Goal: Task Accomplishment & Management: Complete application form

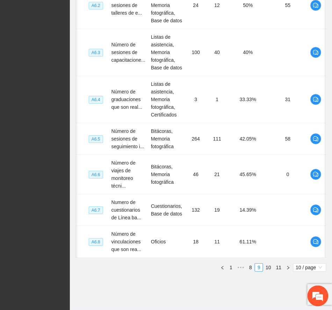
scroll to position [0, 6]
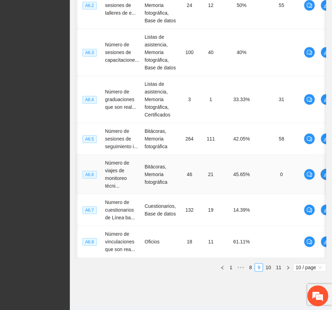
click at [323, 173] on icon "edit" at bounding box center [326, 175] width 6 height 6
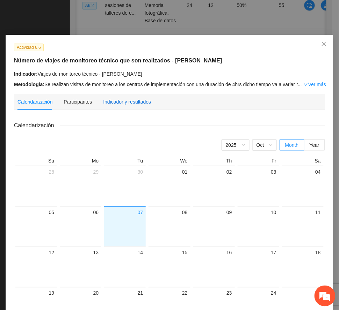
click at [115, 104] on div "Indicador y resultados" at bounding box center [127, 102] width 48 height 8
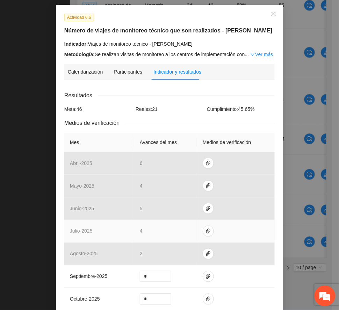
scroll to position [46, 0]
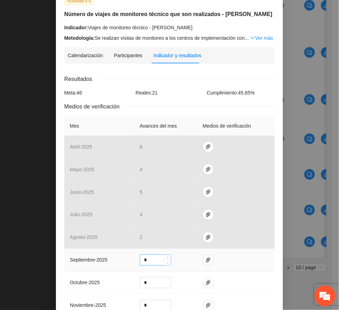
click at [144, 259] on input "*" at bounding box center [155, 260] width 31 height 10
type input "*"
click at [205, 261] on icon "paper-clip" at bounding box center [208, 261] width 6 height 6
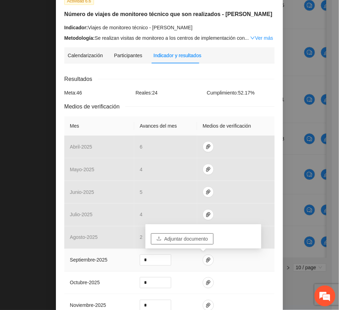
click at [198, 242] on span "Adjuntar documento" at bounding box center [186, 239] width 44 height 8
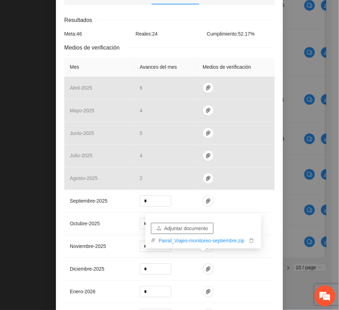
scroll to position [215, 0]
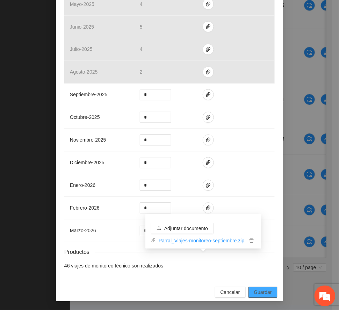
click at [256, 295] on span "Guardar" at bounding box center [263, 293] width 18 height 8
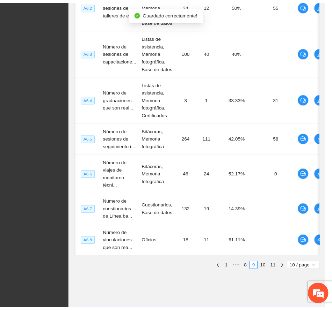
scroll to position [180, 0]
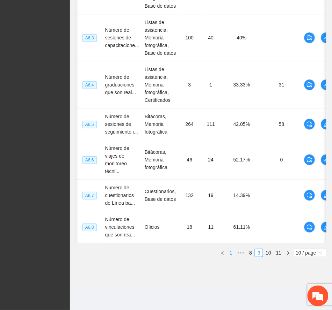
click at [232, 253] on link "1" at bounding box center [231, 253] width 8 height 8
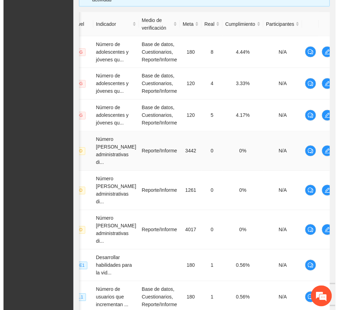
scroll to position [153, 0]
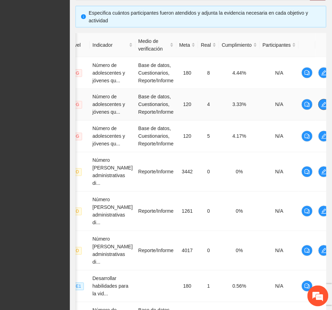
click at [321, 105] on icon "edit" at bounding box center [324, 105] width 6 height 6
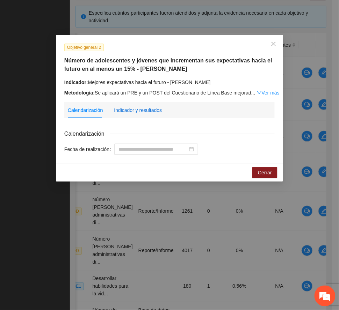
click at [152, 111] on div "Indicador y resultados" at bounding box center [138, 110] width 48 height 8
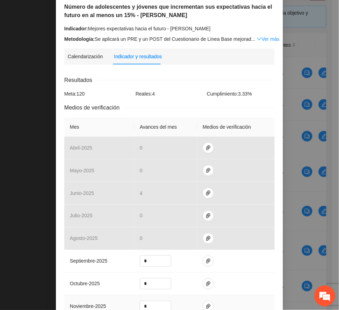
scroll to position [140, 0]
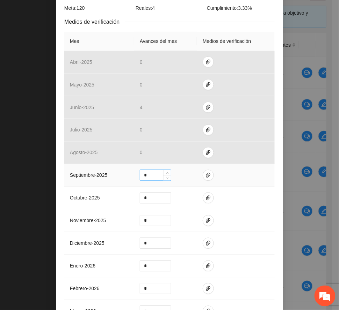
click at [147, 175] on input "*" at bounding box center [155, 175] width 31 height 10
type input "*"
click at [203, 179] on button "button" at bounding box center [208, 175] width 11 height 11
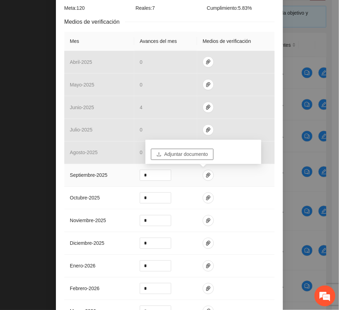
click at [191, 156] on span "Adjuntar documento" at bounding box center [186, 155] width 44 height 8
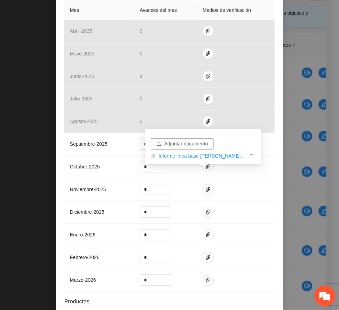
scroll to position [223, 0]
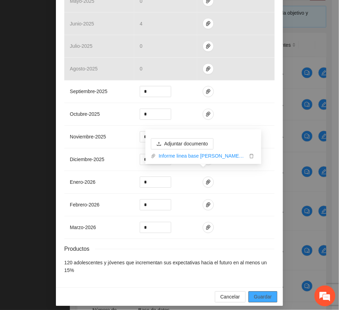
click at [266, 295] on span "Guardar" at bounding box center [263, 298] width 18 height 8
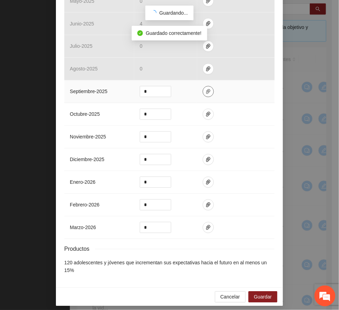
click at [205, 94] on icon "paper-clip" at bounding box center [208, 92] width 6 height 6
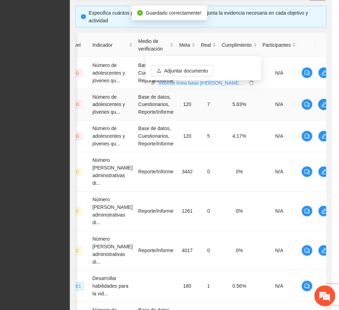
scroll to position [0, 12]
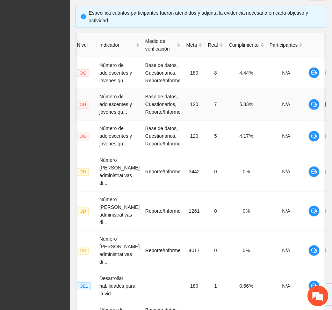
click at [328, 106] on icon "edit" at bounding box center [331, 105] width 6 height 6
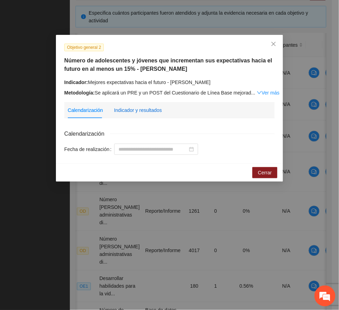
click at [145, 110] on div "Indicador y resultados" at bounding box center [138, 110] width 48 height 8
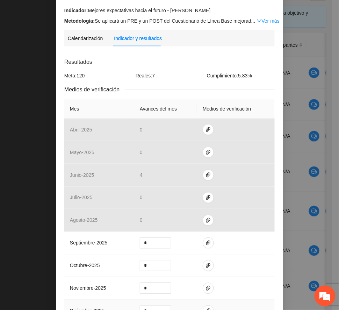
scroll to position [140, 0]
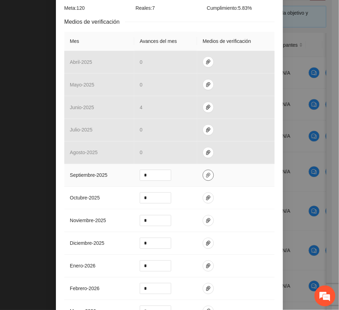
click at [205, 177] on icon "paper-clip" at bounding box center [208, 176] width 6 height 6
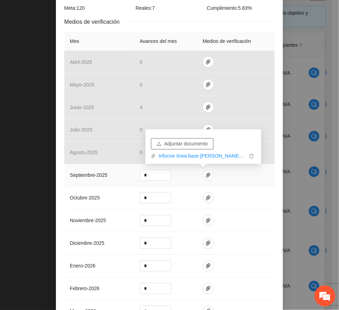
click at [186, 140] on span "Adjuntar documento" at bounding box center [186, 144] width 44 height 8
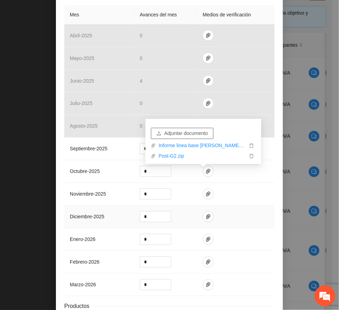
scroll to position [223, 0]
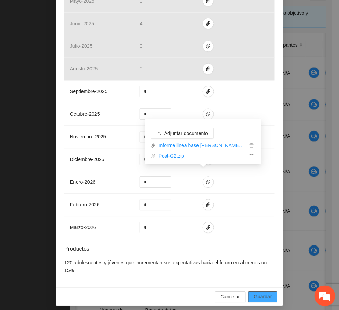
click at [267, 294] on span "Guardar" at bounding box center [263, 298] width 18 height 8
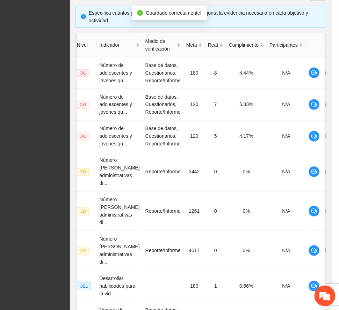
scroll to position [189, 0]
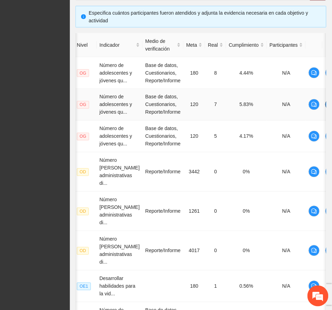
click at [328, 106] on icon "edit" at bounding box center [330, 104] width 5 height 5
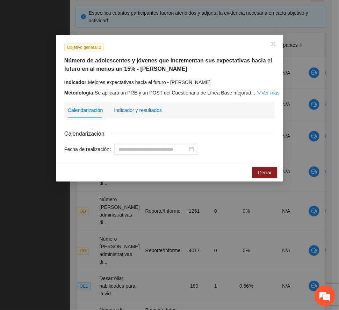
click at [148, 109] on div "Indicador y resultados" at bounding box center [138, 110] width 48 height 8
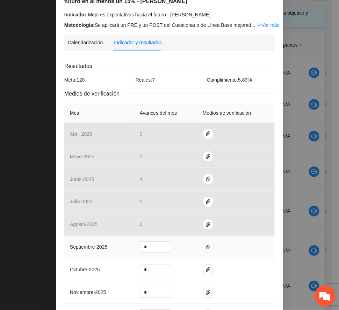
scroll to position [140, 0]
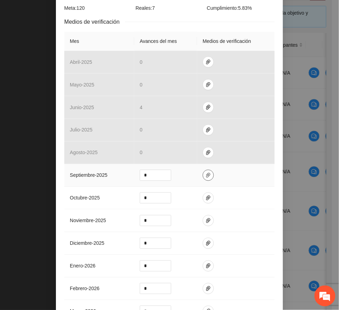
click at [205, 176] on icon "paper-clip" at bounding box center [208, 176] width 6 height 6
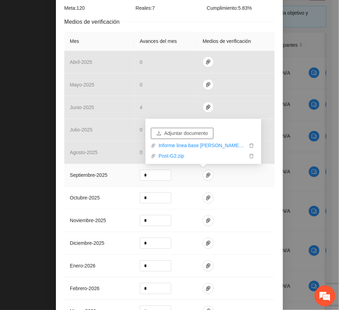
click at [191, 136] on span "Adjuntar documento" at bounding box center [186, 134] width 44 height 8
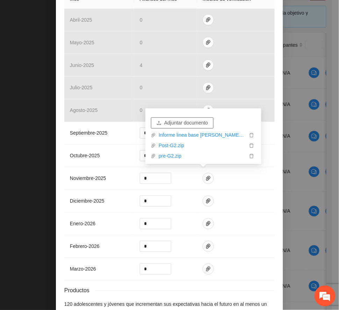
scroll to position [223, 0]
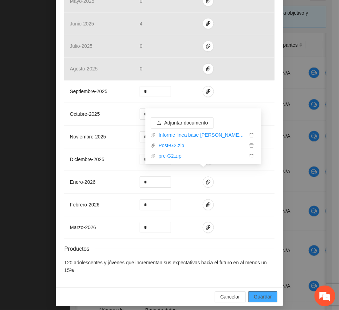
click at [268, 292] on button "Guardar" at bounding box center [262, 297] width 29 height 11
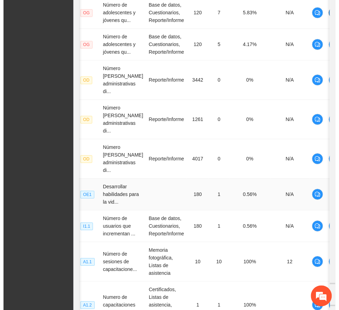
scroll to position [246, 0]
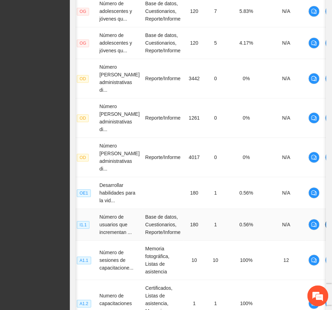
click at [328, 224] on icon "edit" at bounding box center [331, 225] width 6 height 6
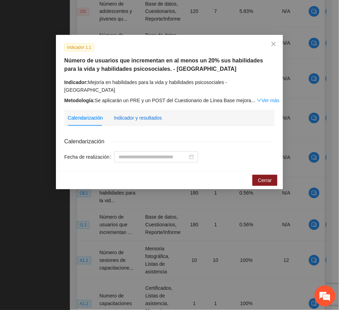
click at [143, 114] on div "Indicador y resultados" at bounding box center [138, 118] width 48 height 8
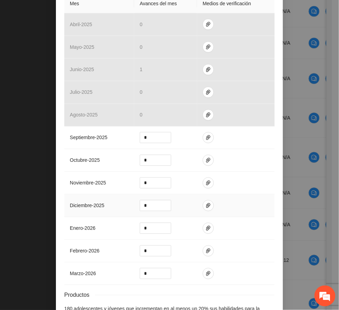
scroll to position [186, 0]
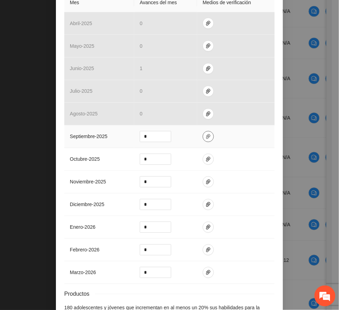
click at [205, 134] on icon "paper-clip" at bounding box center [208, 137] width 6 height 6
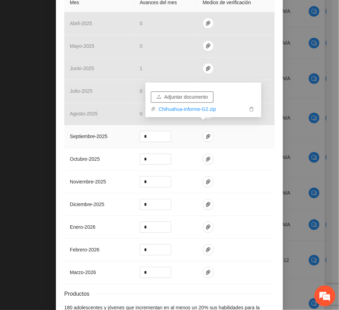
click at [200, 98] on span "Adjuntar documento" at bounding box center [186, 98] width 44 height 8
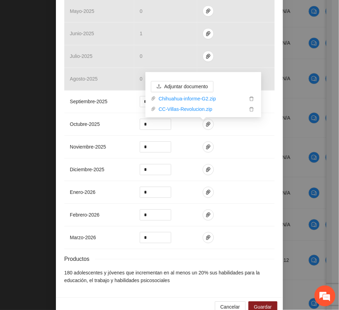
scroll to position [231, 0]
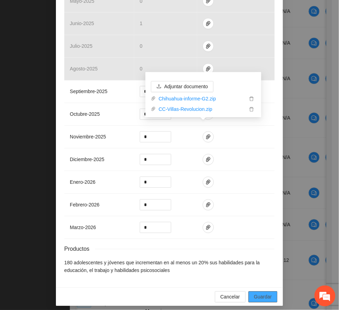
click at [260, 294] on span "Guardar" at bounding box center [263, 298] width 18 height 8
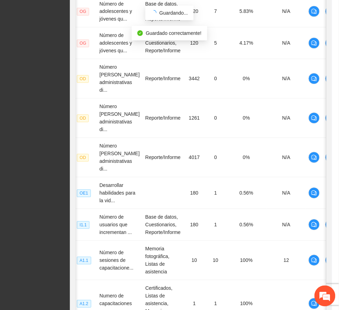
click at [299, 44] on button "button" at bounding box center [300, 43] width 2 height 2
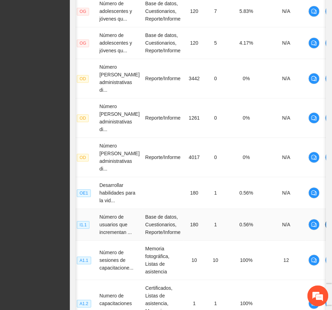
click at [328, 224] on icon "edit" at bounding box center [331, 225] width 6 height 6
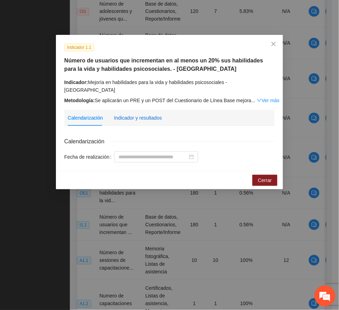
click at [136, 114] on div "Indicador y resultados" at bounding box center [138, 118] width 48 height 8
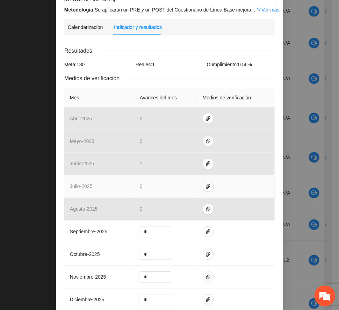
scroll to position [186, 0]
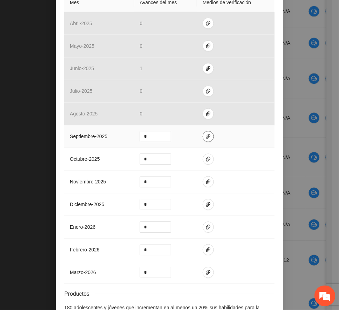
click at [206, 134] on icon "paper-clip" at bounding box center [208, 137] width 6 height 6
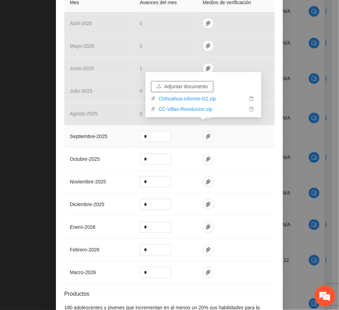
click at [198, 88] on span "Adjuntar documento" at bounding box center [186, 87] width 44 height 8
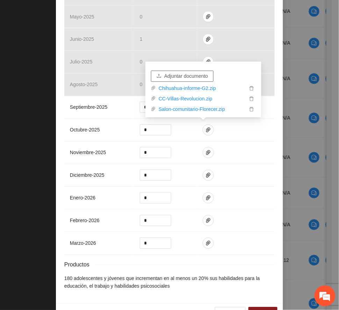
scroll to position [231, 0]
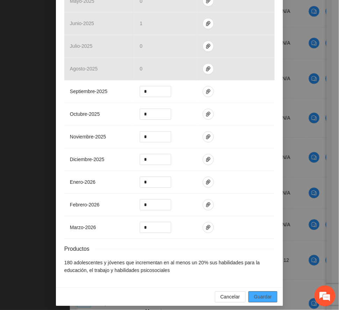
click at [264, 294] on span "Guardar" at bounding box center [263, 298] width 18 height 8
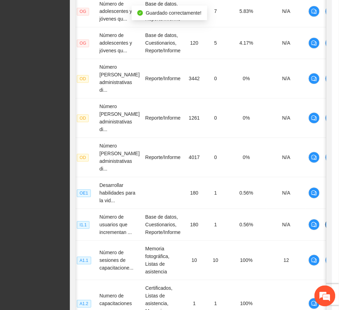
scroll to position [0, 0]
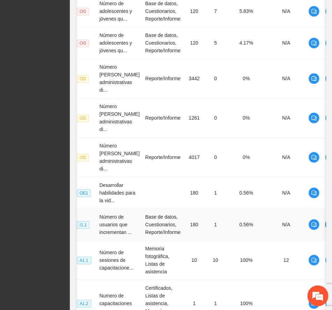
click at [328, 225] on icon "edit" at bounding box center [331, 225] width 6 height 6
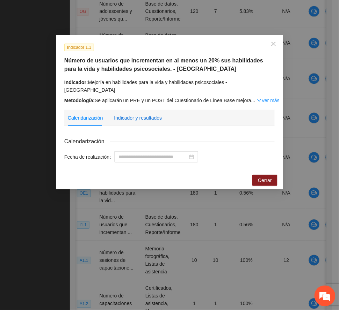
click at [151, 114] on div "Indicador y resultados" at bounding box center [138, 118] width 48 height 8
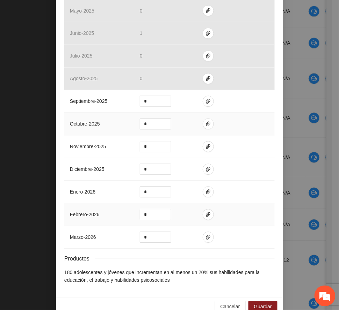
scroll to position [231, 0]
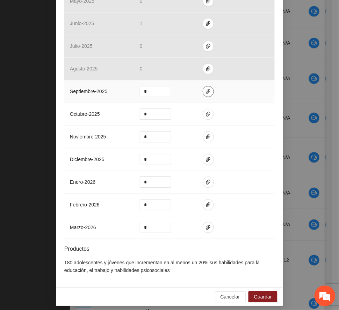
click at [206, 89] on icon "paper-clip" at bounding box center [208, 91] width 4 height 5
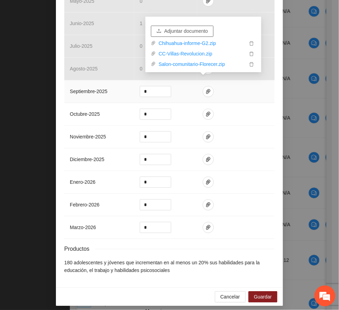
click at [177, 27] on button "Adjuntar documento" at bounding box center [182, 31] width 63 height 11
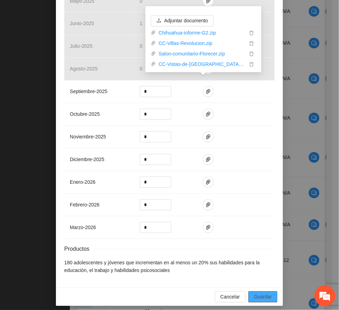
click at [263, 294] on span "Guardar" at bounding box center [263, 298] width 18 height 8
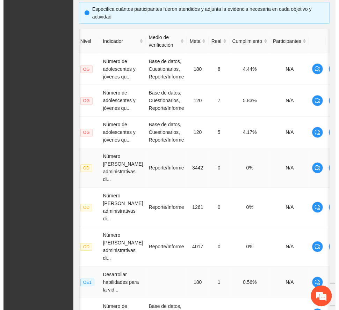
scroll to position [153, 0]
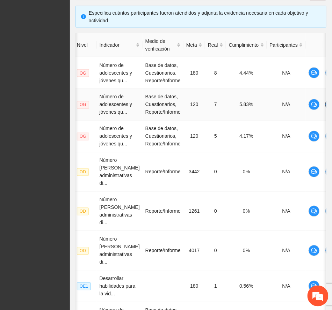
click at [328, 104] on icon "edit" at bounding box center [331, 105] width 6 height 6
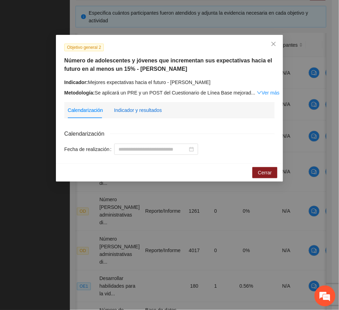
click at [147, 109] on div "Indicador y resultados" at bounding box center [138, 110] width 48 height 8
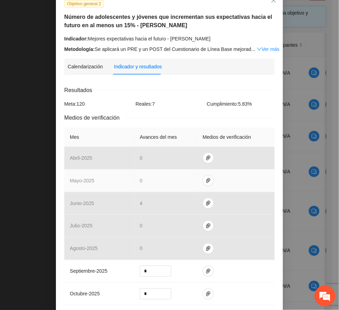
scroll to position [186, 0]
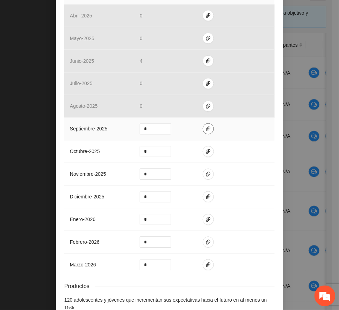
click at [205, 132] on icon "paper-clip" at bounding box center [208, 129] width 6 height 6
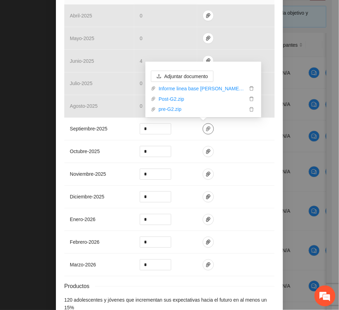
scroll to position [223, 0]
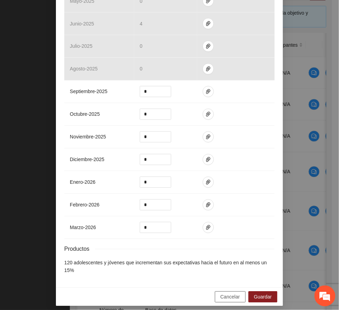
click at [230, 294] on span "Cancelar" at bounding box center [230, 298] width 20 height 8
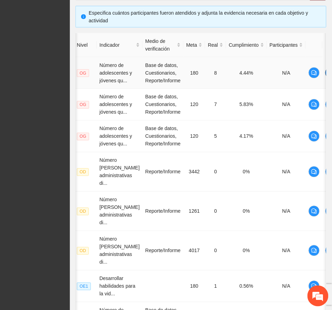
click at [328, 73] on icon "edit" at bounding box center [331, 73] width 6 height 6
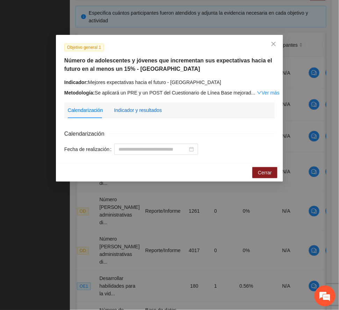
click at [141, 109] on div "Indicador y resultados" at bounding box center [138, 110] width 48 height 8
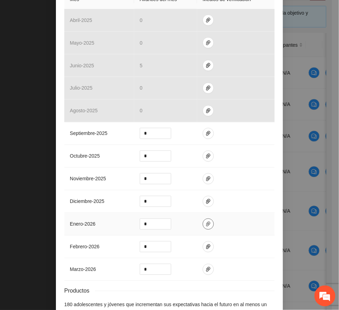
scroll to position [186, 0]
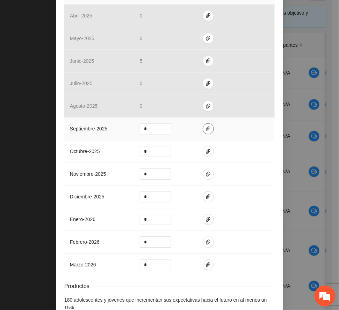
click at [206, 129] on icon "paper-clip" at bounding box center [208, 129] width 4 height 5
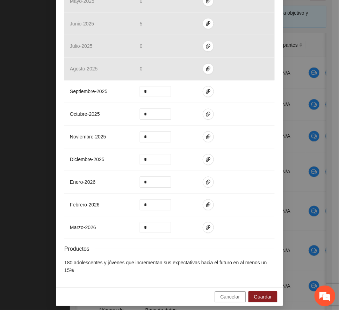
click at [231, 294] on span "Cancelar" at bounding box center [230, 298] width 20 height 8
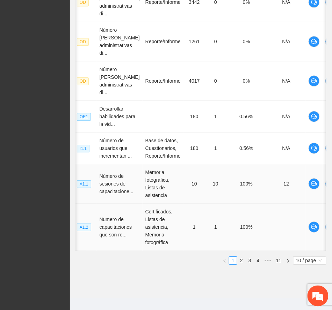
scroll to position [339, 0]
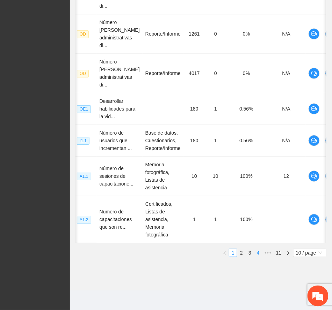
click at [256, 253] on link "4" at bounding box center [258, 253] width 8 height 8
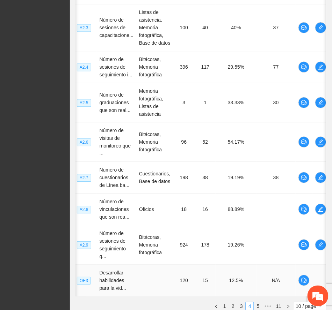
scroll to position [355, 0]
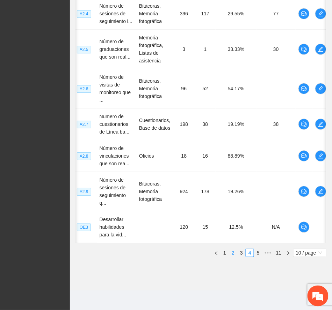
click at [239, 253] on link "3" at bounding box center [241, 253] width 8 height 8
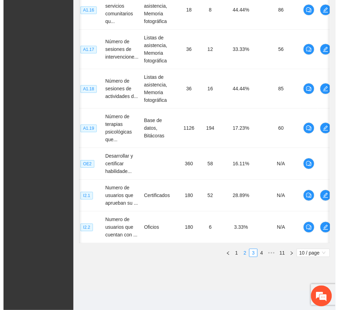
scroll to position [331, 0]
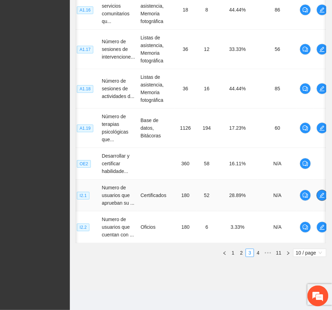
click at [322, 193] on icon "edit" at bounding box center [322, 196] width 6 height 6
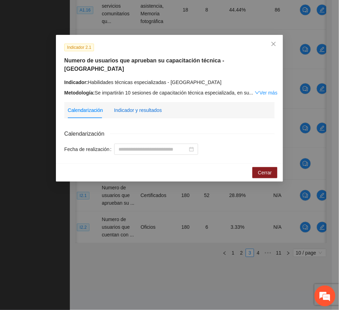
click at [146, 106] on div "Indicador y resultados" at bounding box center [138, 110] width 48 height 8
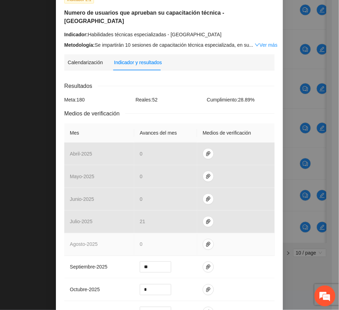
scroll to position [93, 0]
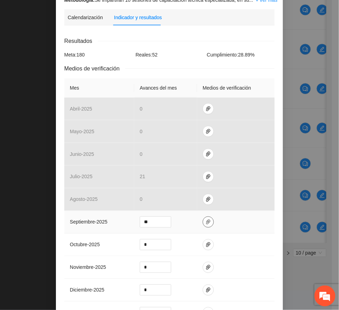
click at [203, 217] on button "button" at bounding box center [208, 222] width 11 height 11
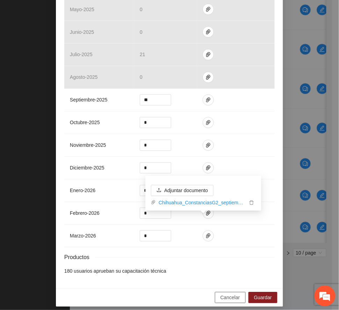
click at [229, 294] on span "Cancelar" at bounding box center [230, 298] width 20 height 8
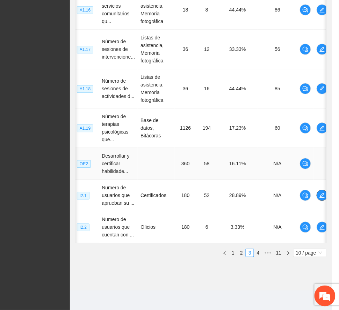
scroll to position [0, 9]
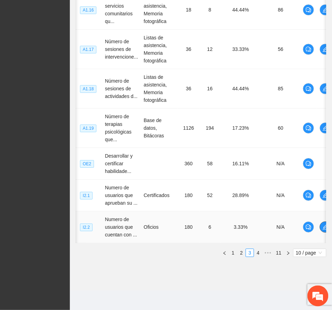
click at [323, 228] on icon "edit" at bounding box center [325, 228] width 6 height 6
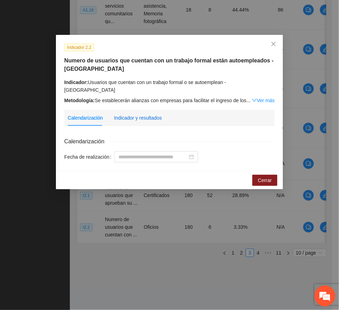
click at [150, 114] on div "Indicador y resultados" at bounding box center [138, 118] width 48 height 8
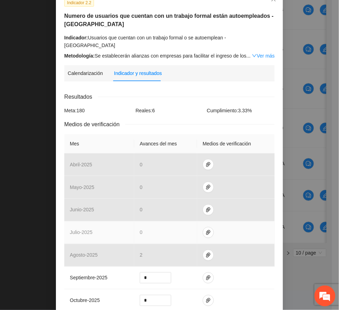
scroll to position [140, 0]
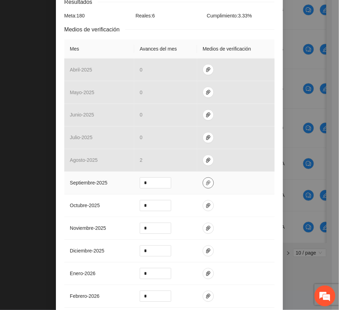
click at [206, 181] on icon "paper-clip" at bounding box center [208, 183] width 4 height 5
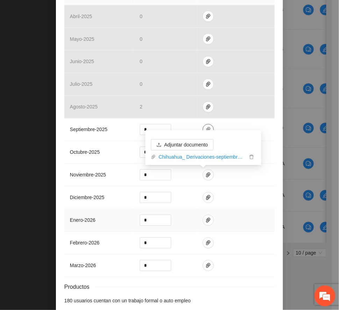
scroll to position [223, 0]
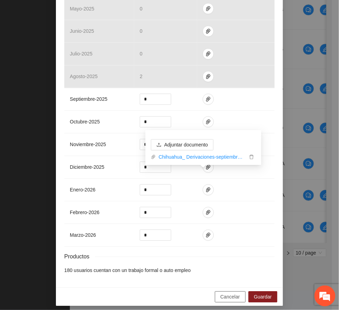
click at [231, 294] on span "Cancelar" at bounding box center [230, 298] width 20 height 8
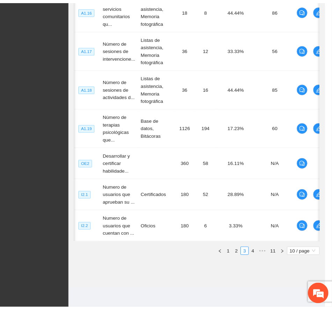
scroll to position [189, 0]
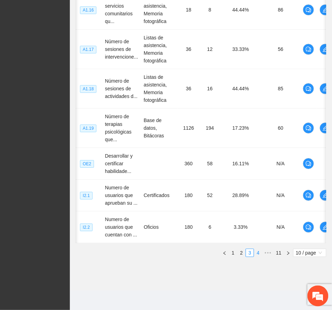
click at [256, 257] on link "4" at bounding box center [258, 253] width 8 height 8
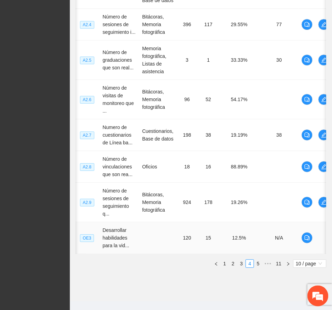
scroll to position [355, 0]
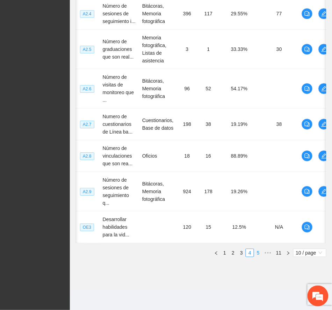
click at [257, 253] on link "5" at bounding box center [258, 253] width 8 height 8
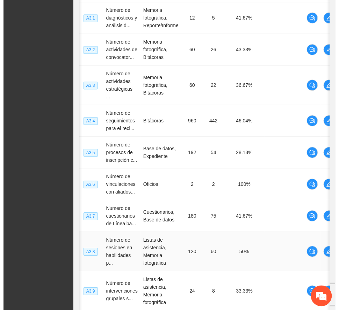
scroll to position [176, 0]
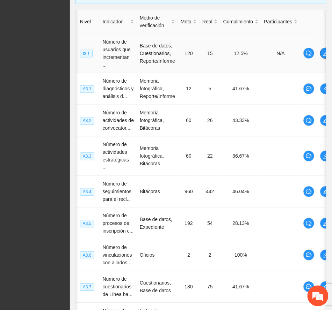
click at [326, 53] on icon "edit" at bounding box center [326, 54] width 6 height 6
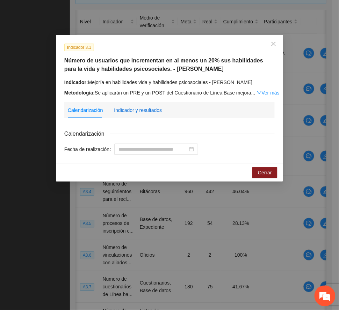
click at [149, 109] on div "Indicador y resultados" at bounding box center [138, 110] width 48 height 8
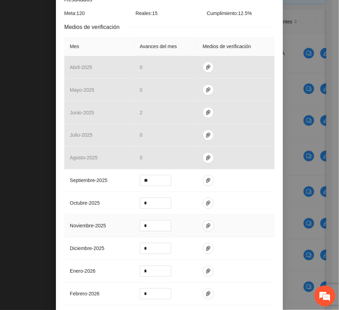
scroll to position [140, 0]
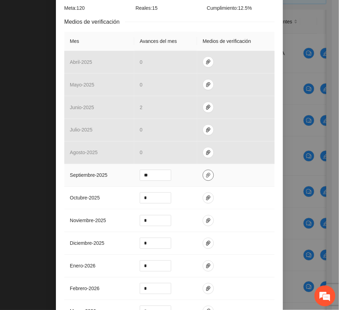
click at [205, 176] on icon "paper-clip" at bounding box center [208, 176] width 6 height 6
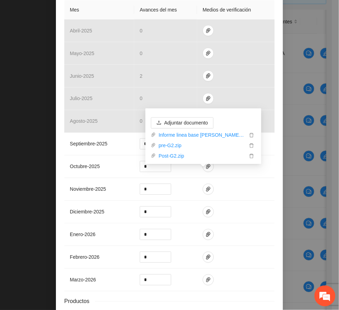
scroll to position [231, 0]
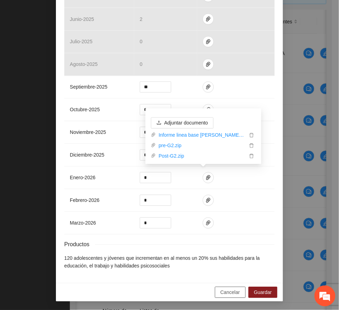
click at [228, 295] on span "Cancelar" at bounding box center [230, 293] width 20 height 8
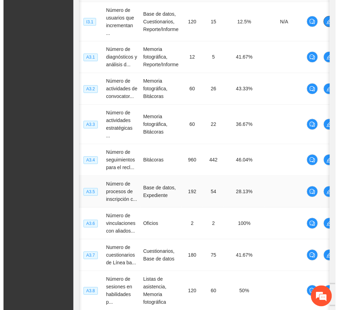
scroll to position [316, 0]
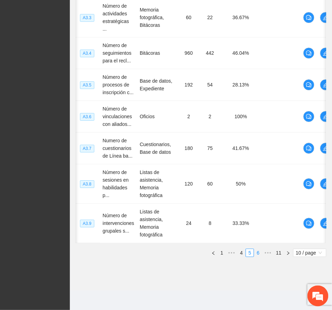
click at [257, 253] on link "6" at bounding box center [258, 253] width 8 height 8
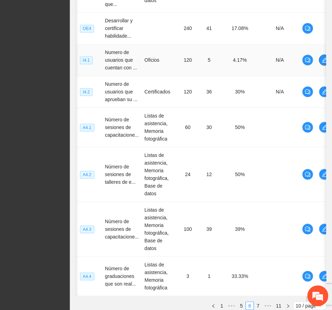
click at [324, 62] on icon "edit" at bounding box center [325, 60] width 6 height 6
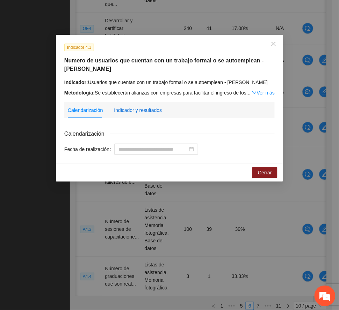
click at [149, 109] on div "Indicador y resultados" at bounding box center [138, 110] width 48 height 8
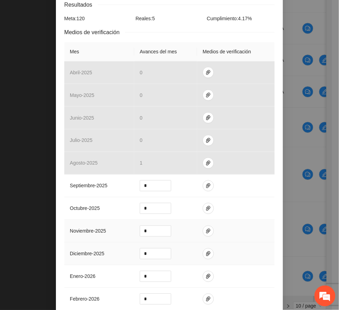
scroll to position [140, 0]
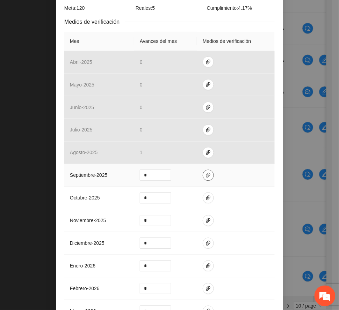
click at [205, 177] on icon "paper-clip" at bounding box center [208, 176] width 6 height 6
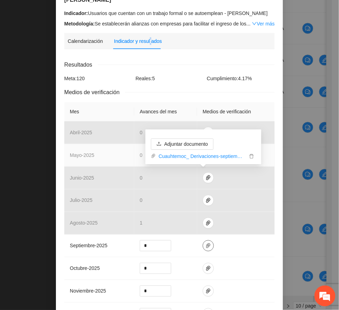
scroll to position [0, 0]
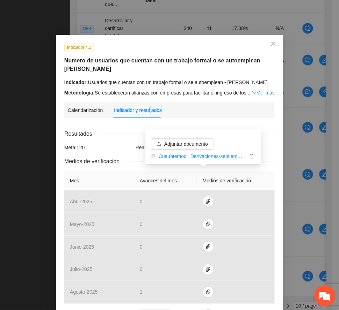
click at [271, 46] on icon "close" at bounding box center [274, 44] width 6 height 6
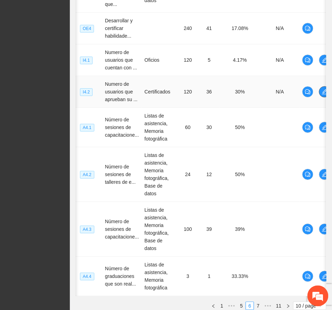
click at [324, 93] on icon "edit" at bounding box center [325, 92] width 6 height 6
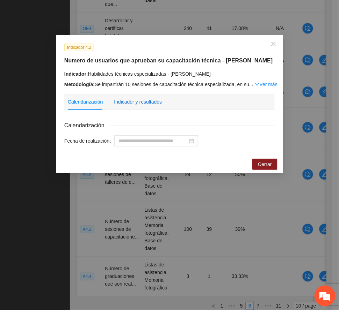
click at [154, 101] on div "Indicador y resultados" at bounding box center [138, 102] width 48 height 8
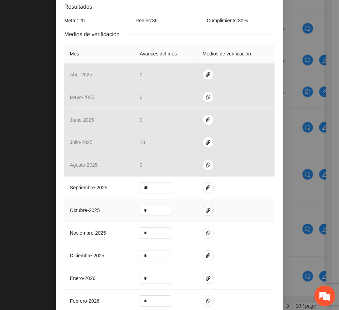
scroll to position [186, 0]
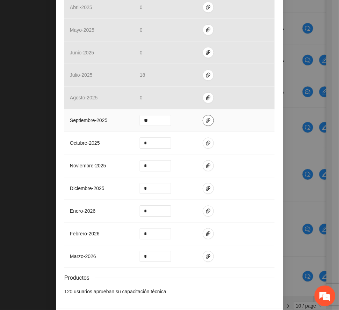
click at [206, 122] on icon "paper-clip" at bounding box center [208, 120] width 4 height 5
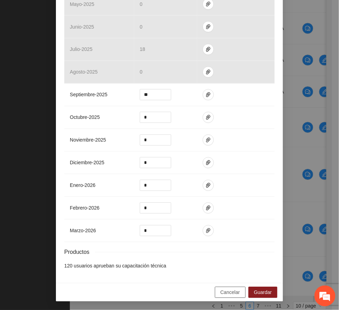
click at [226, 293] on span "Cancelar" at bounding box center [230, 293] width 20 height 8
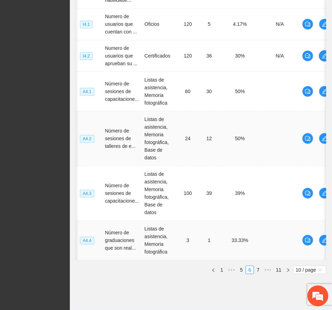
scroll to position [362, 0]
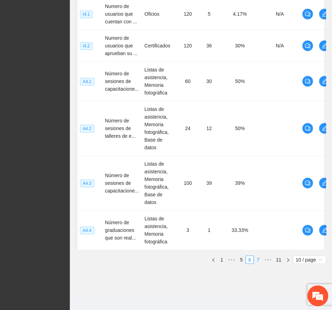
click at [258, 256] on link "7" at bounding box center [258, 260] width 8 height 8
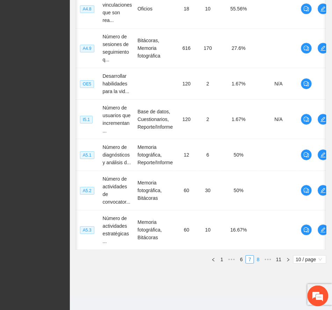
click at [256, 256] on link "8" at bounding box center [258, 260] width 8 height 8
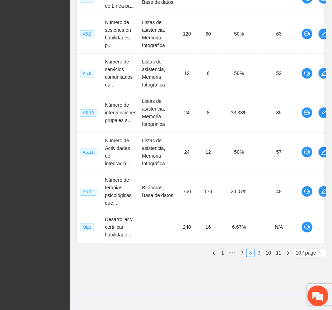
click at [256, 254] on link "9" at bounding box center [259, 253] width 8 height 8
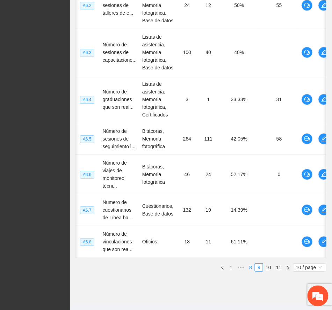
click at [249, 272] on link "8" at bounding box center [251, 268] width 8 height 8
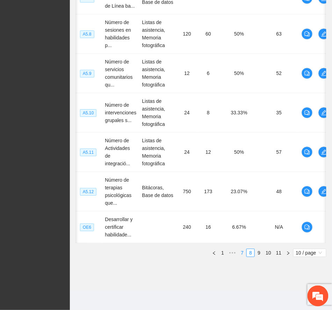
click at [242, 250] on link "7" at bounding box center [242, 253] width 8 height 8
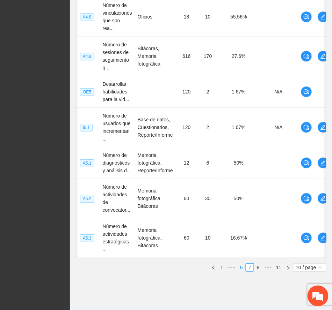
click at [241, 264] on link "6" at bounding box center [241, 268] width 8 height 8
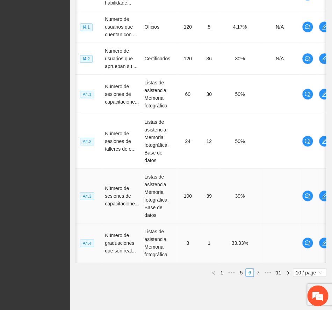
scroll to position [362, 0]
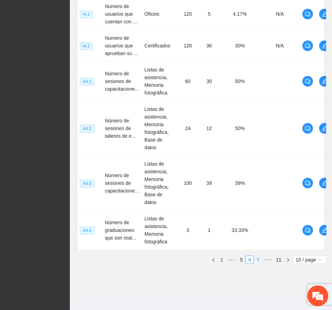
click at [256, 256] on link "7" at bounding box center [258, 260] width 8 height 8
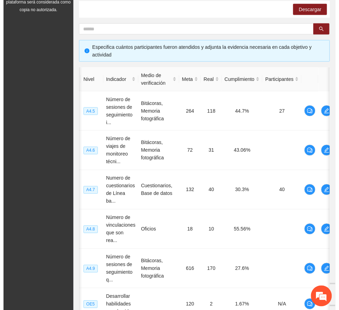
scroll to position [106, 0]
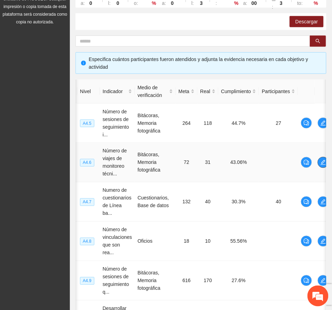
click at [323, 162] on icon "edit" at bounding box center [323, 163] width 6 height 6
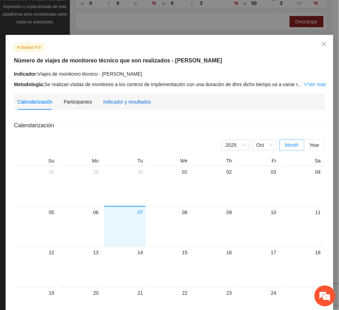
click at [138, 101] on div "Indicador y resultados" at bounding box center [127, 102] width 48 height 8
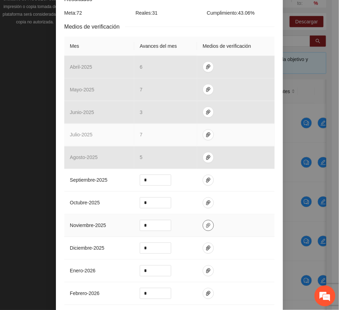
scroll to position [140, 0]
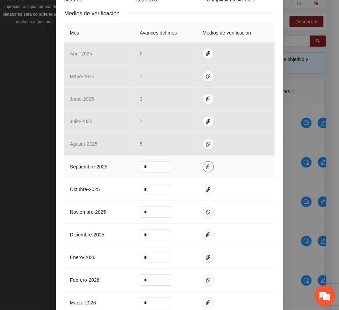
click at [203, 172] on button "button" at bounding box center [208, 167] width 11 height 11
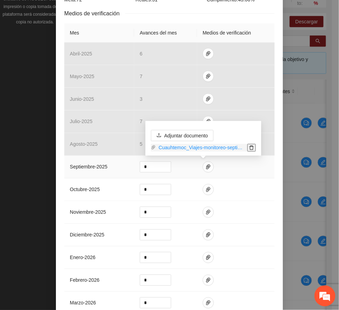
click at [251, 148] on icon "delete" at bounding box center [251, 148] width 5 height 5
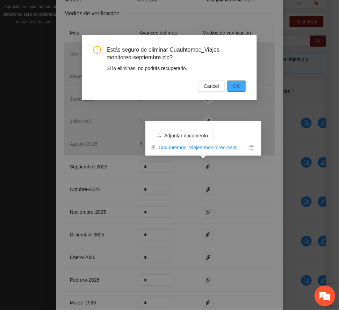
click at [238, 86] on span "OK" at bounding box center [236, 86] width 7 height 8
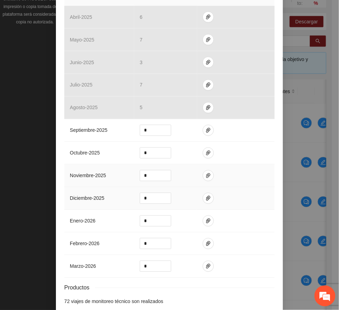
scroll to position [186, 0]
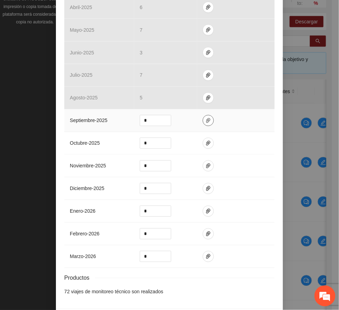
click at [205, 122] on icon "paper-clip" at bounding box center [208, 121] width 6 height 6
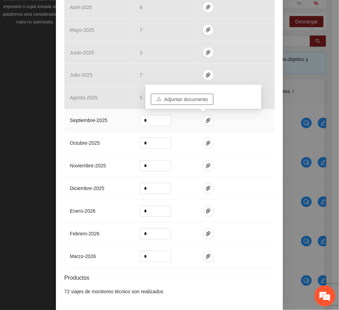
click at [193, 97] on span "Adjuntar documento" at bounding box center [186, 100] width 44 height 8
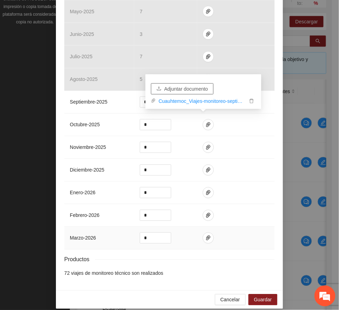
scroll to position [215, 0]
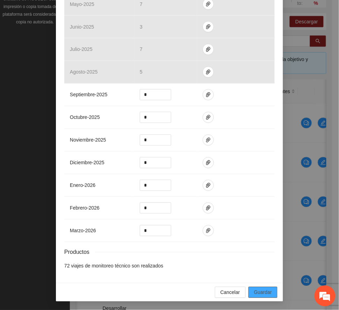
click at [264, 291] on span "Guardar" at bounding box center [263, 293] width 18 height 8
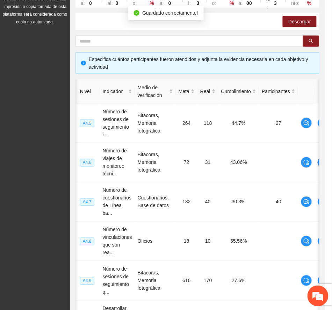
scroll to position [0, 8]
